Goal: Task Accomplishment & Management: Use online tool/utility

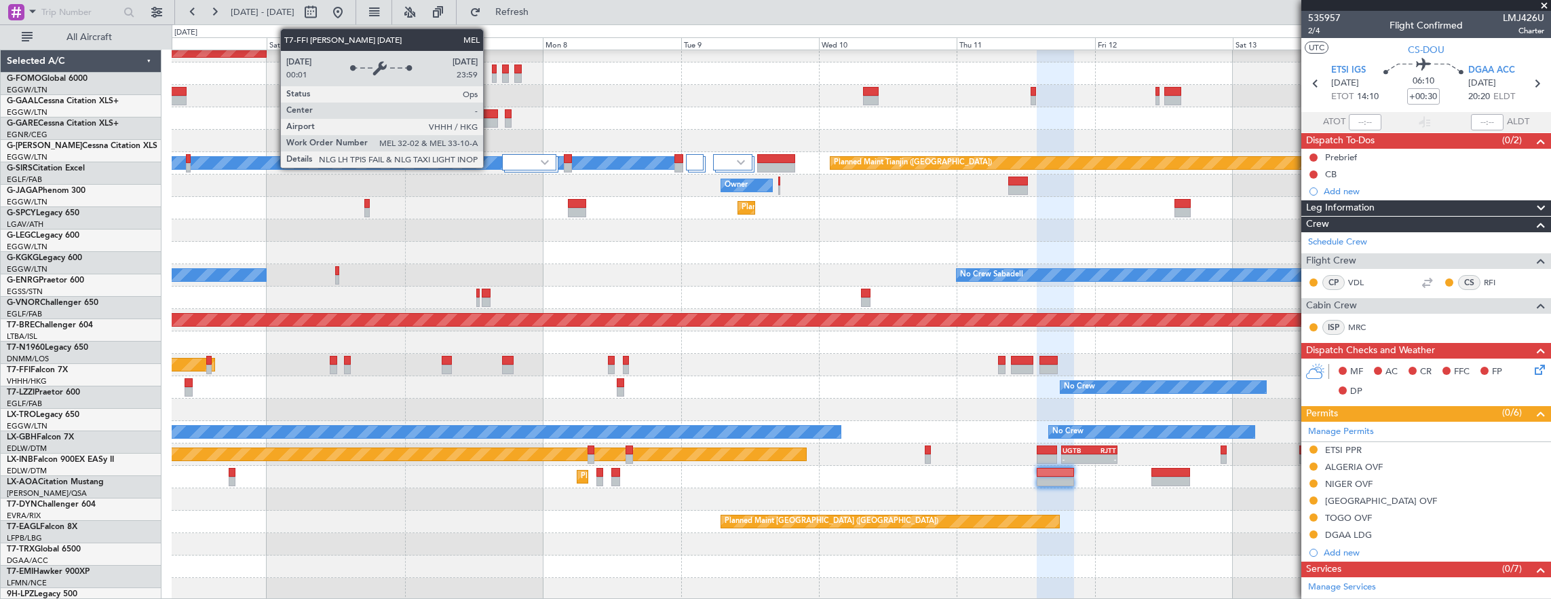
scroll to position [212, 0]
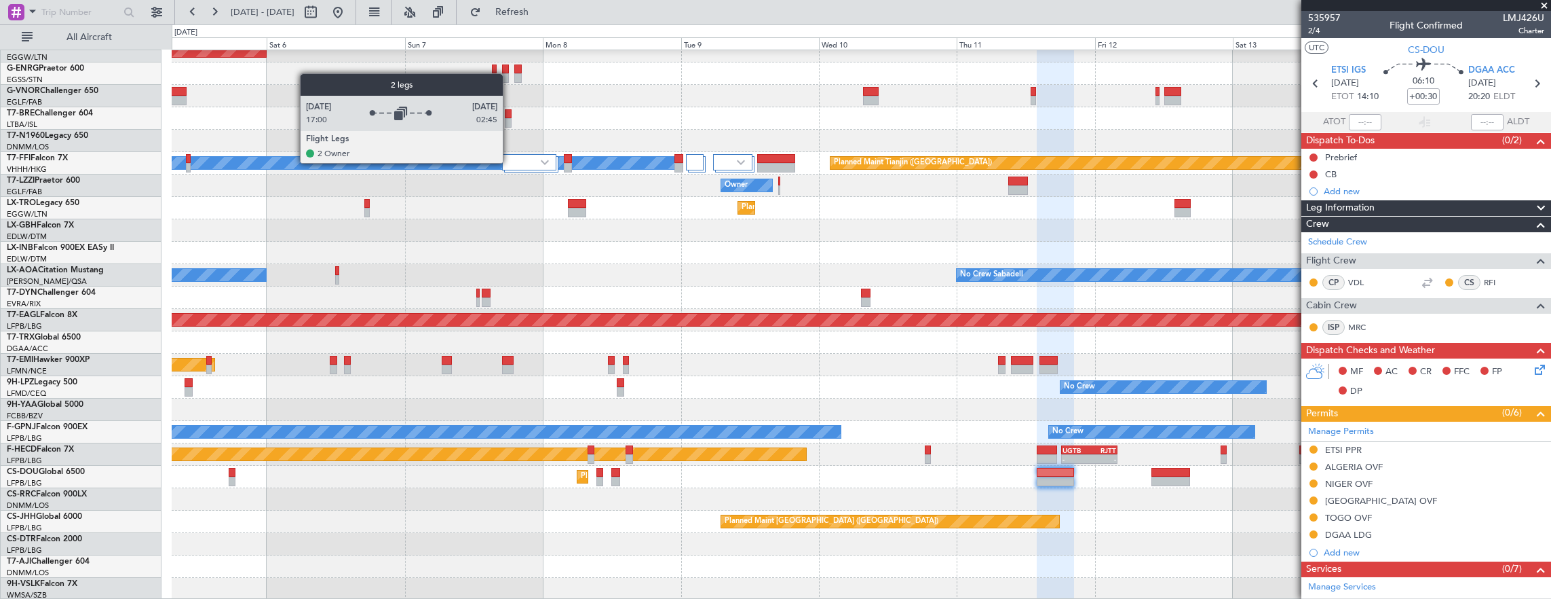
click at [510, 162] on div at bounding box center [529, 162] width 54 height 16
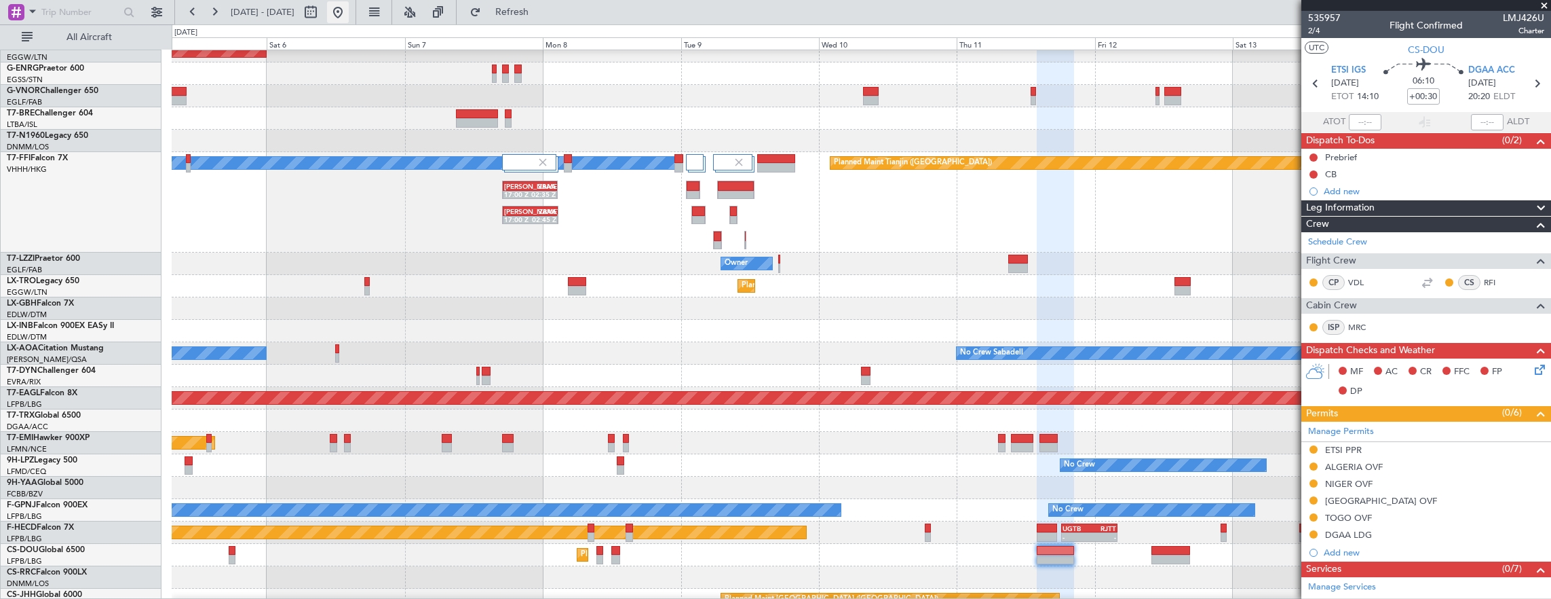
click at [349, 20] on button at bounding box center [338, 12] width 22 height 22
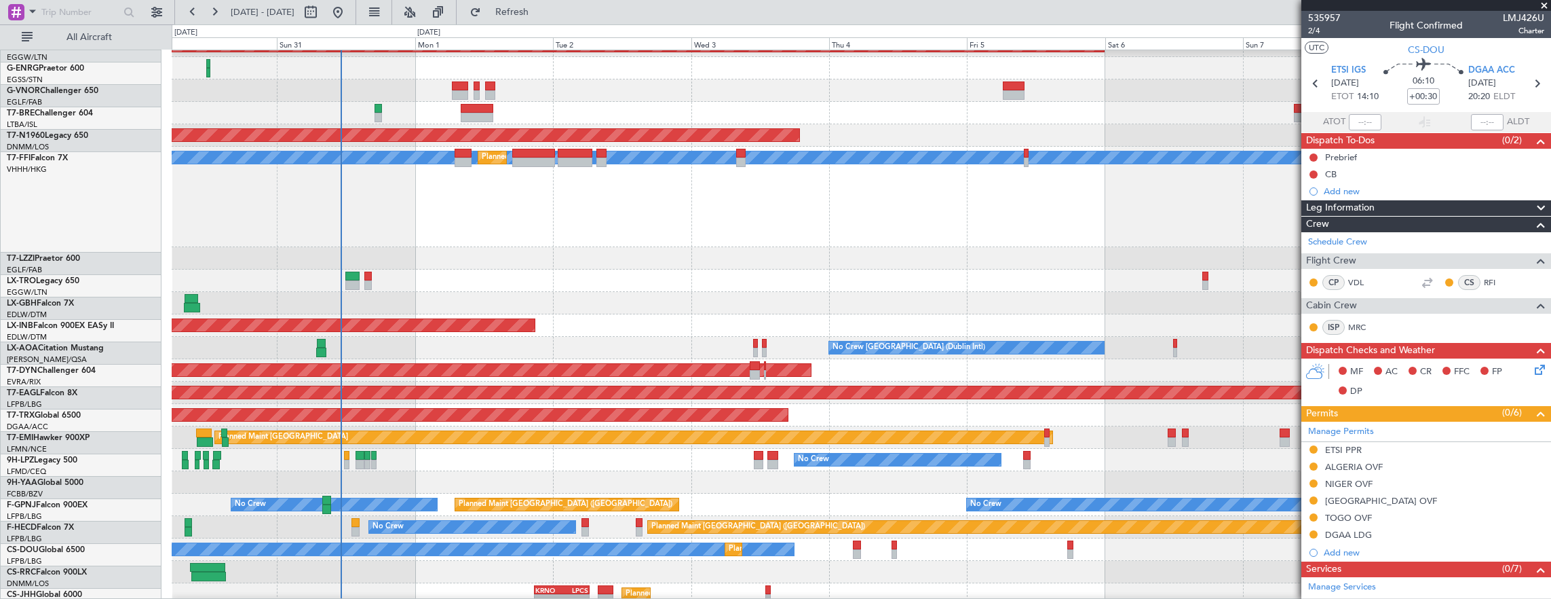
scroll to position [217, 0]
click at [71, 41] on span "All Aircraft" at bounding box center [89, 38] width 108 height 10
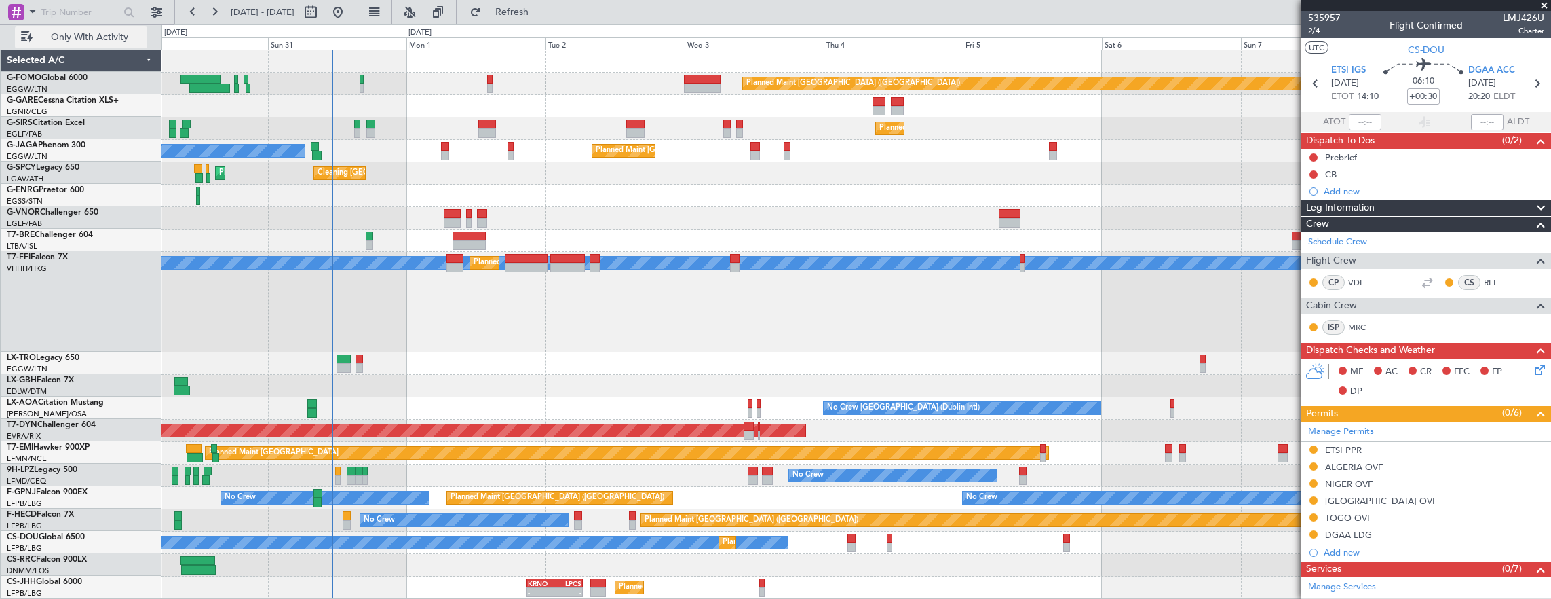
scroll to position [0, 0]
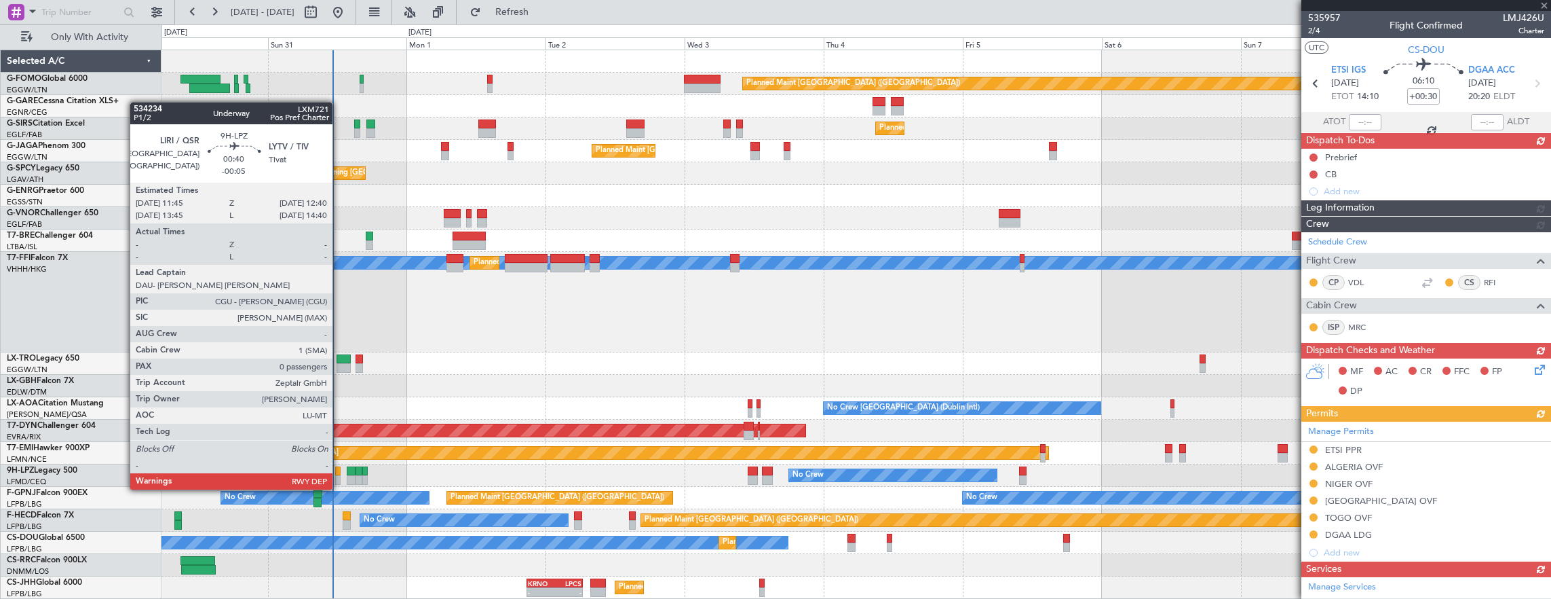
click at [341, 475] on div "No Crew No Crew" at bounding box center [857, 475] width 1390 height 22
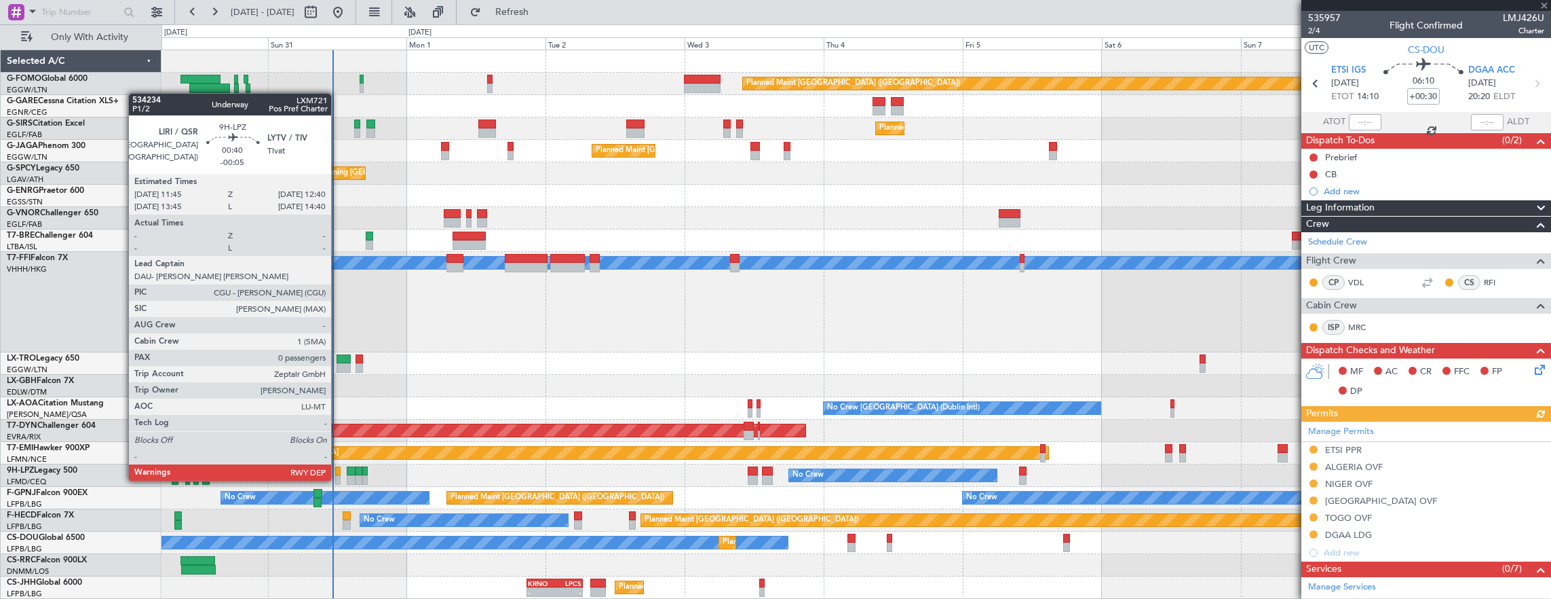
click at [338, 467] on div at bounding box center [337, 471] width 5 height 10
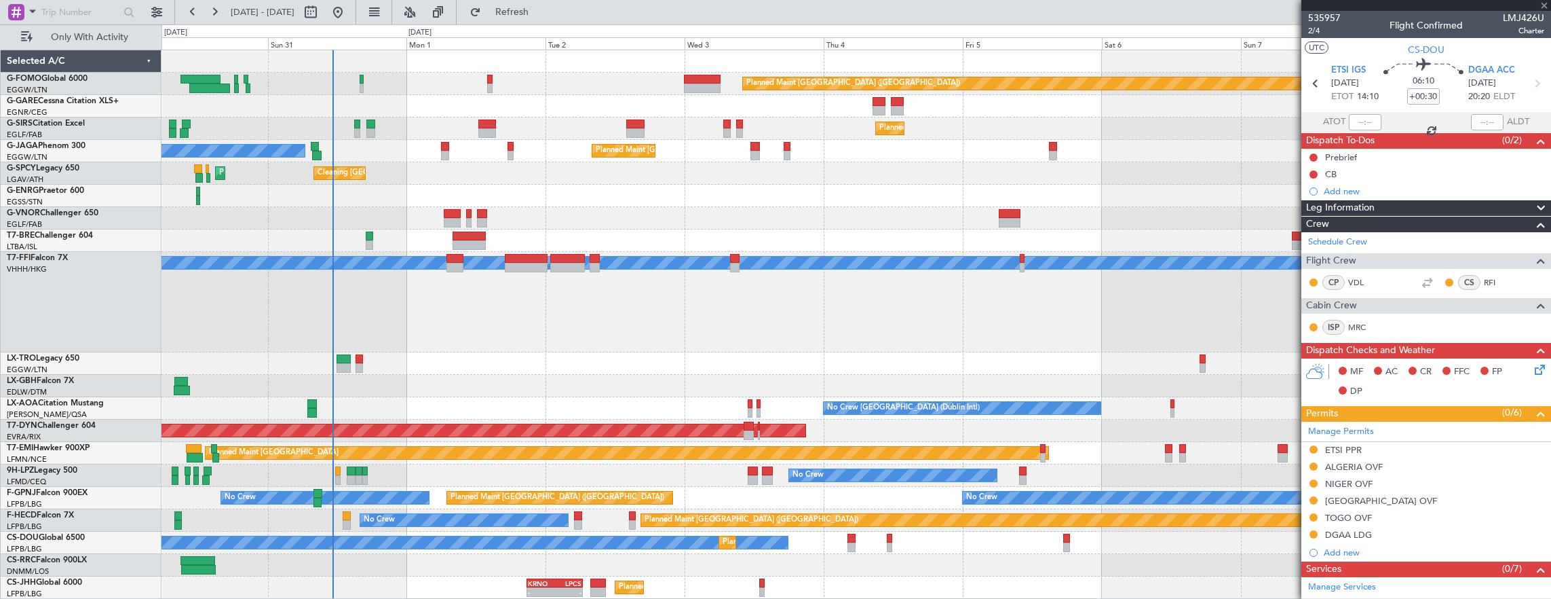
type input "-00:05"
type input "0"
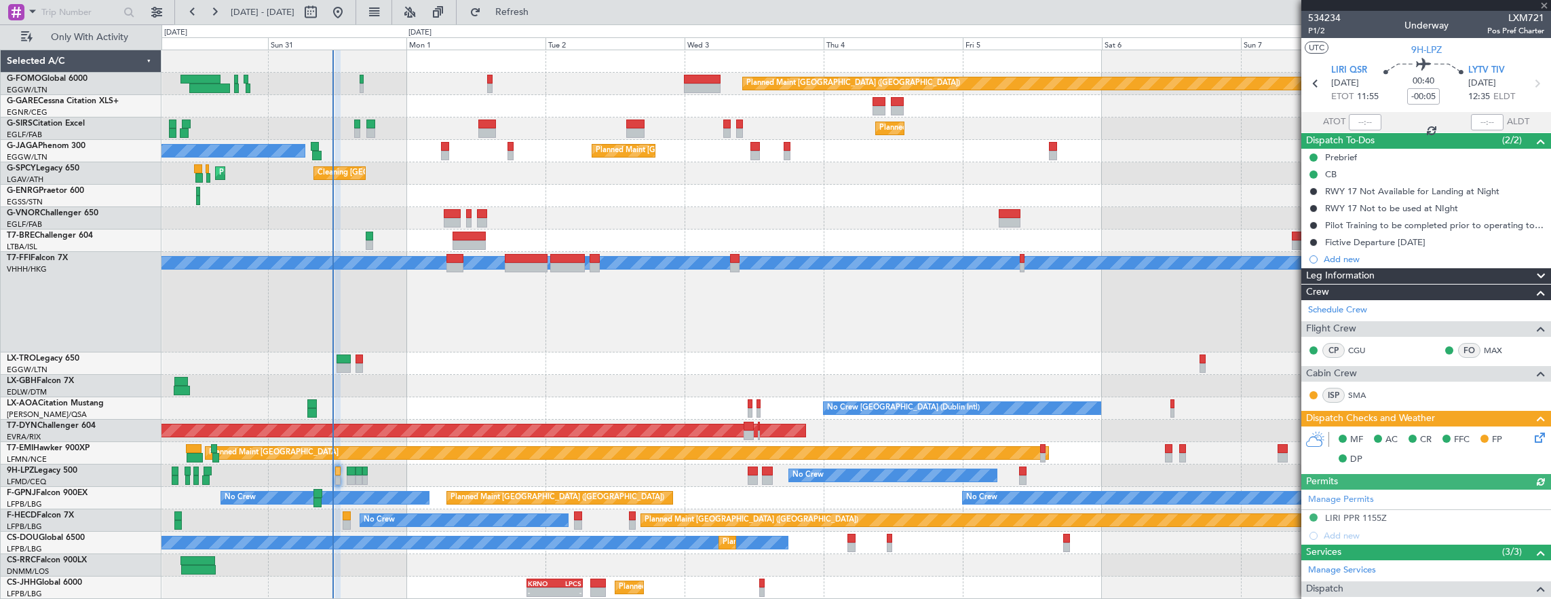
click at [1532, 432] on icon at bounding box center [1537, 435] width 11 height 11
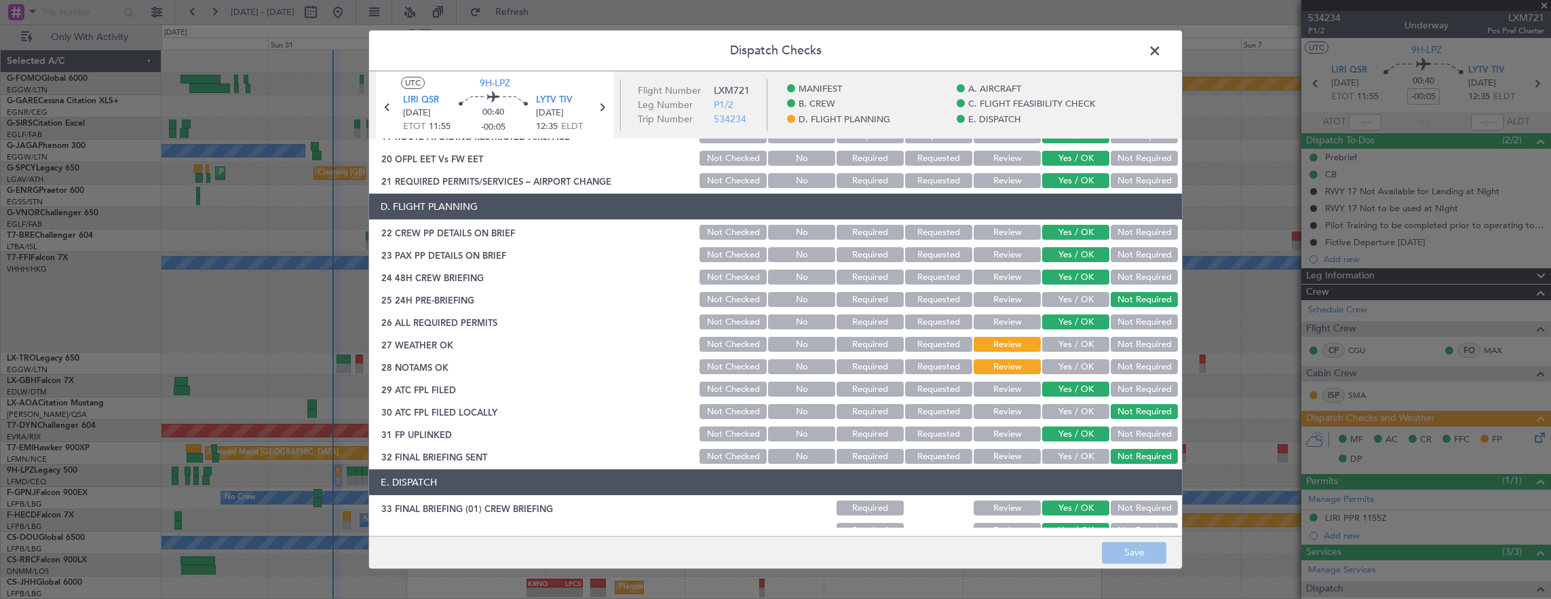
scroll to position [611, 0]
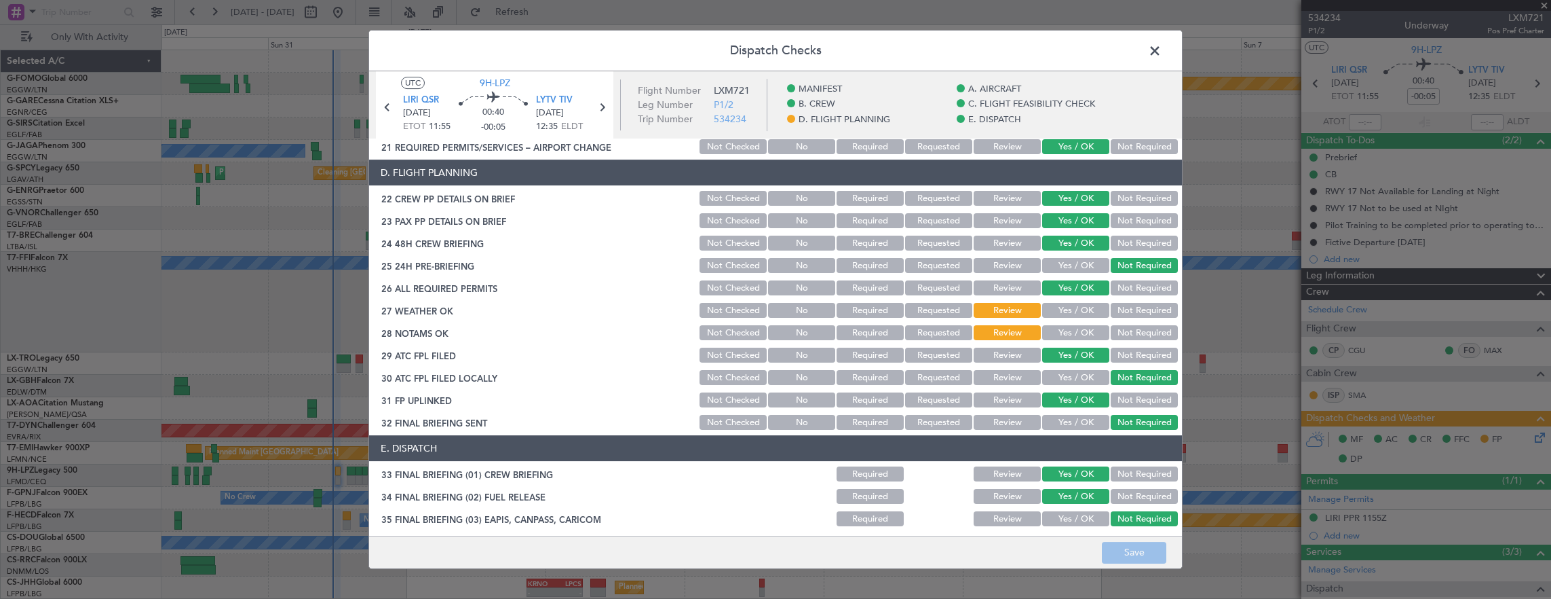
click at [1069, 316] on button "Yes / OK" at bounding box center [1075, 310] width 67 height 15
click at [1061, 336] on button "Yes / OK" at bounding box center [1075, 332] width 67 height 15
click at [1117, 555] on button "Save" at bounding box center [1134, 553] width 64 height 22
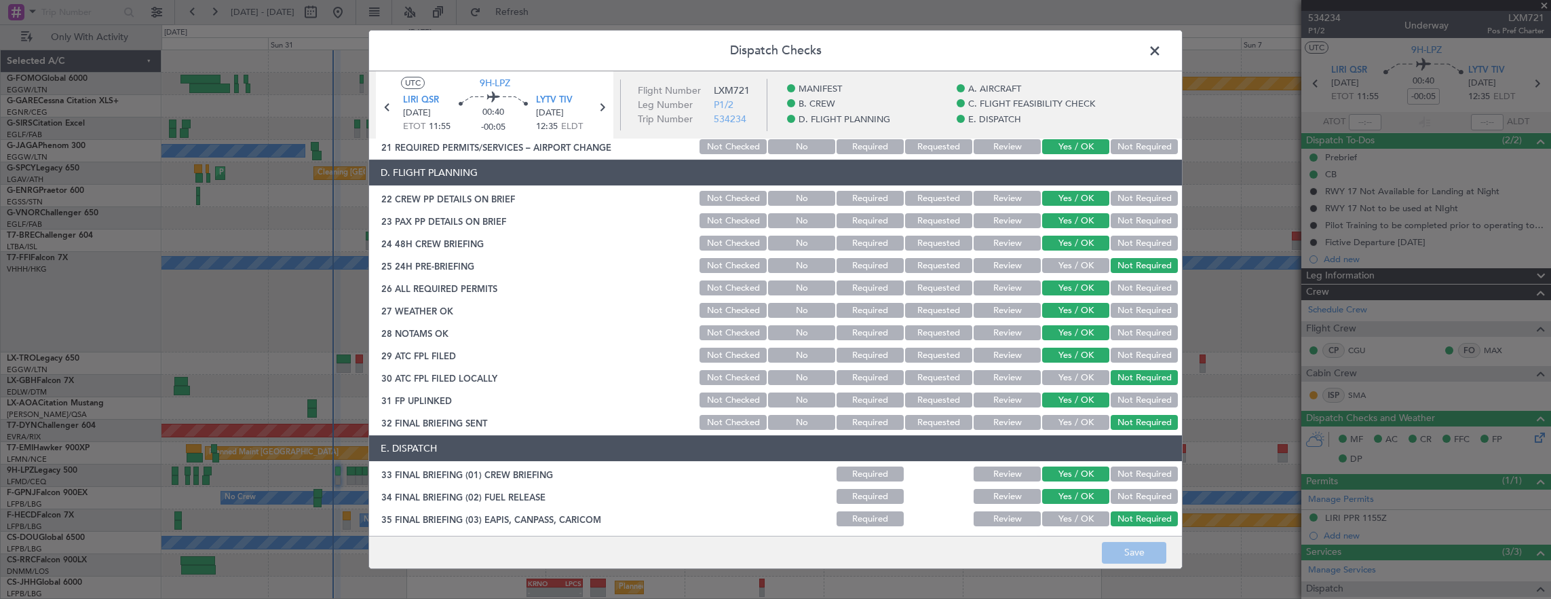
click at [1162, 52] on span at bounding box center [1162, 54] width 0 height 27
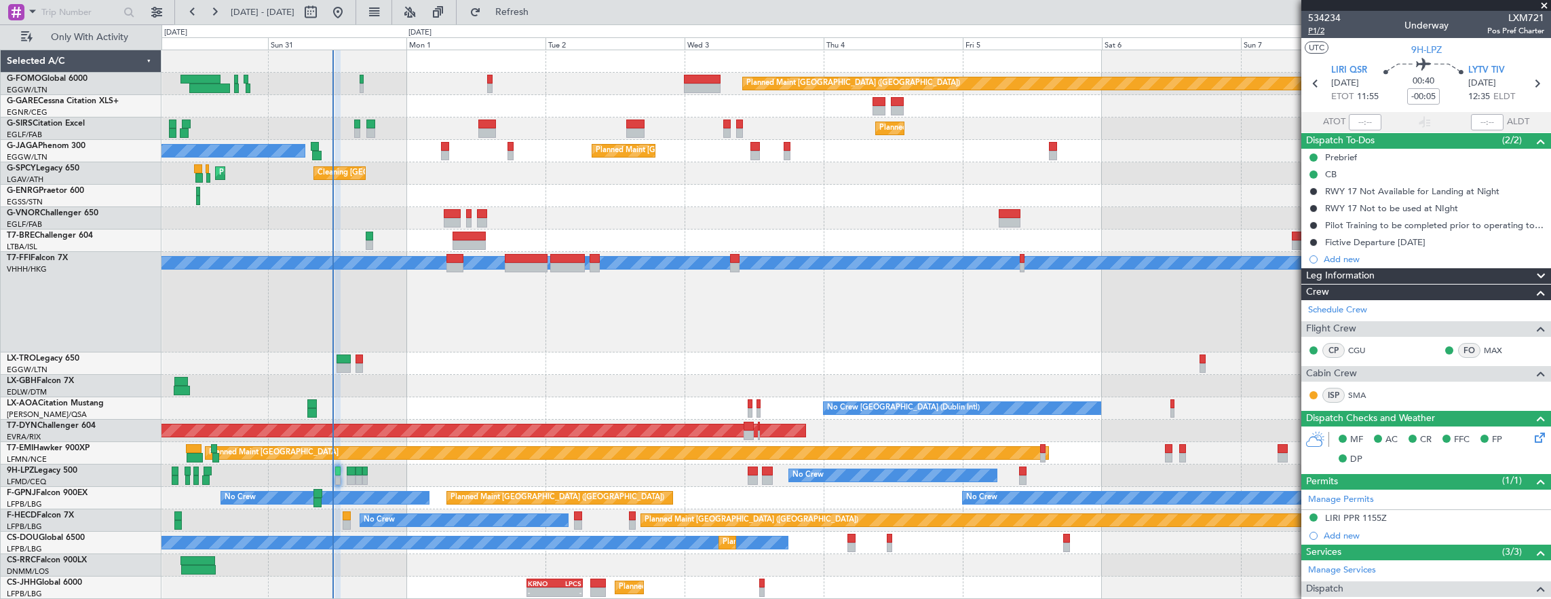
click at [1316, 33] on span "P1/2" at bounding box center [1324, 31] width 33 height 12
